Goal: Go to known website: Access a specific website the user already knows

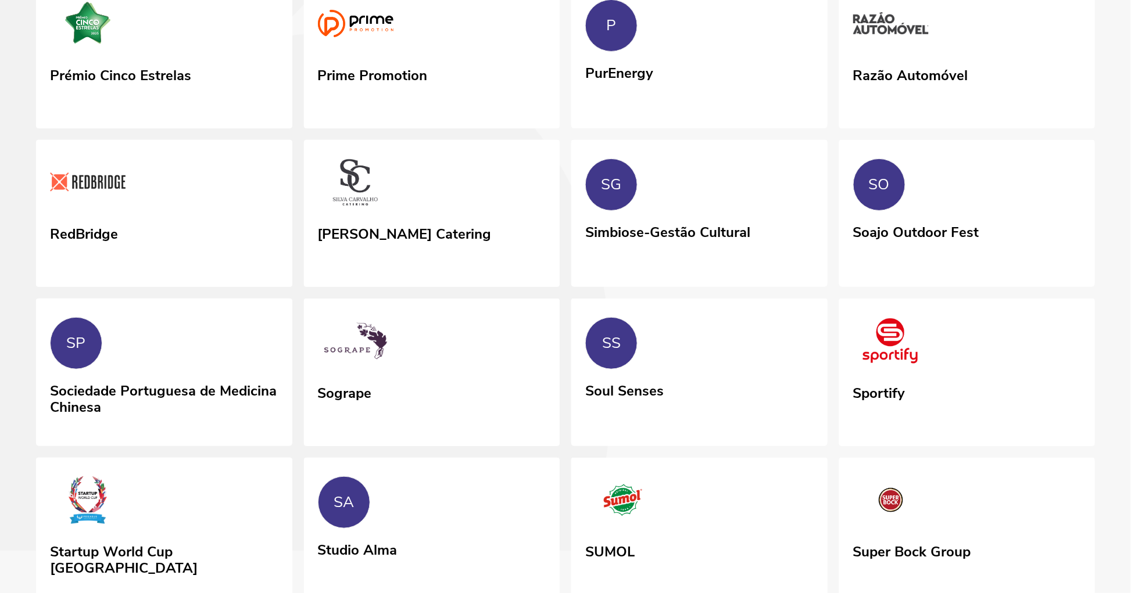
scroll to position [3504, 0]
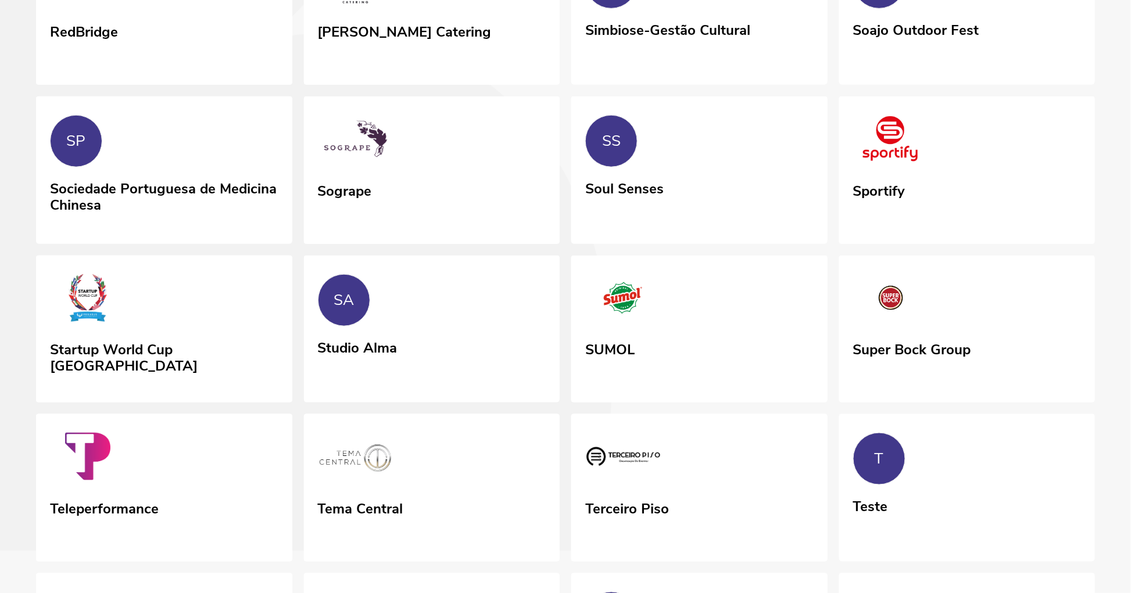
scroll to position [3684, 0]
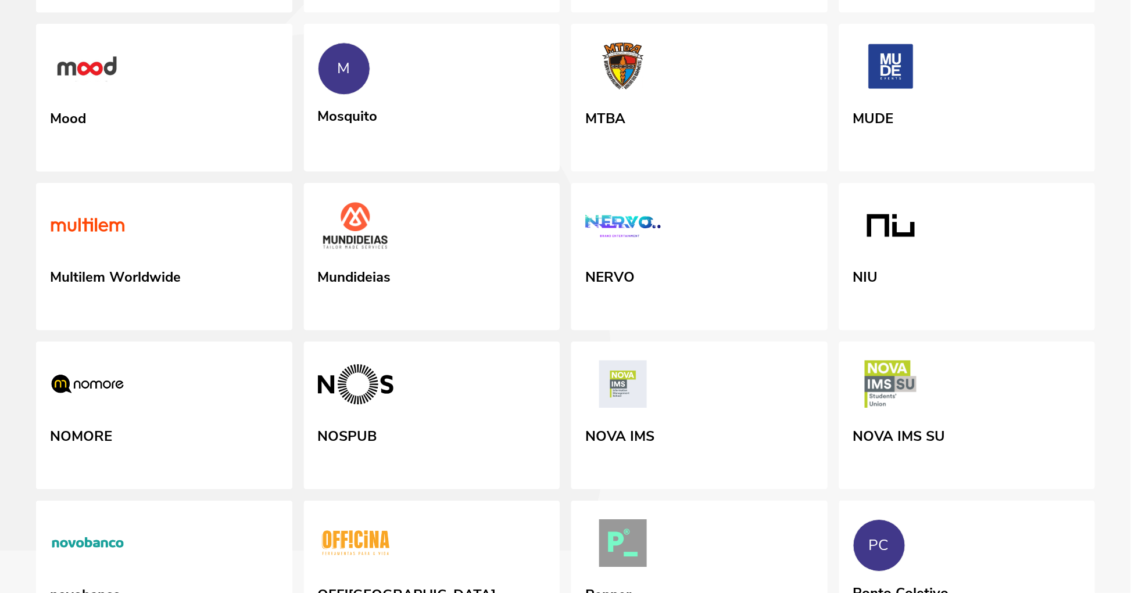
scroll to position [2805, 0]
